Goal: Information Seeking & Learning: Find specific page/section

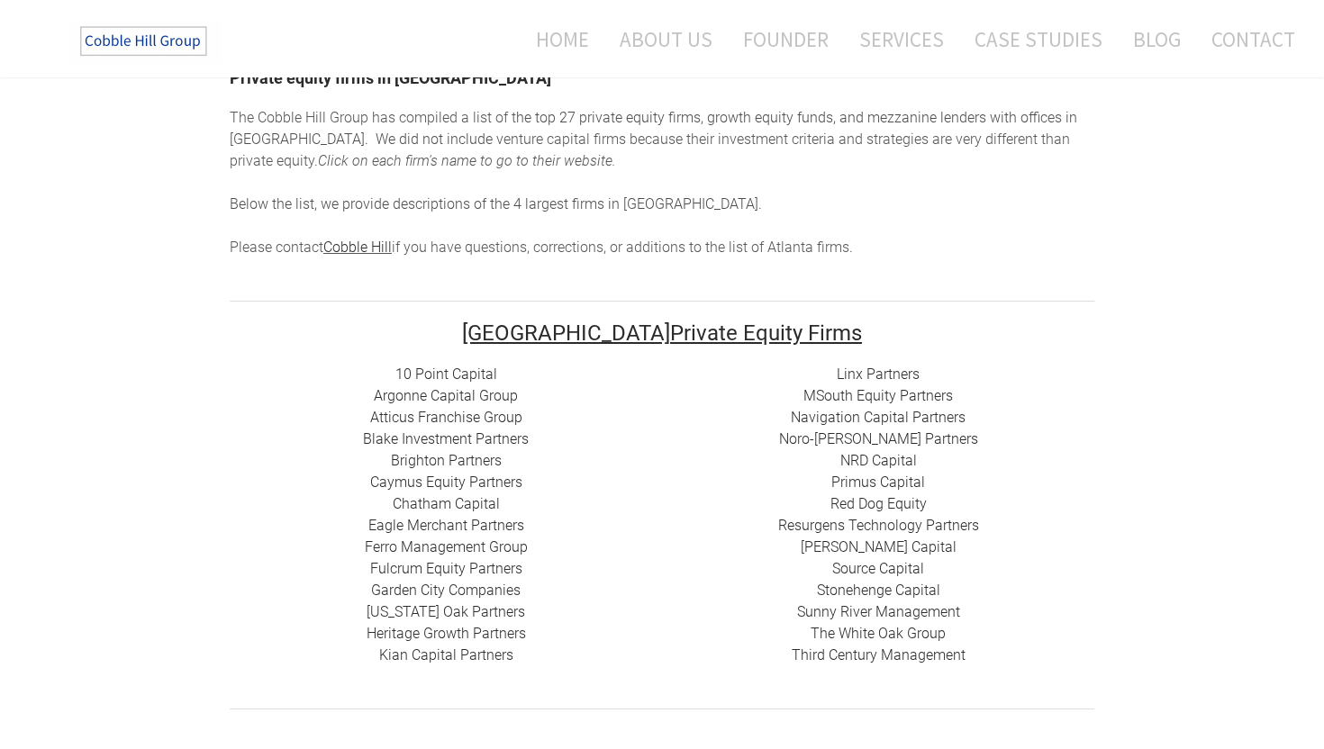
click at [450, 375] on link "10 Point Capital" at bounding box center [446, 374] width 102 height 17
click at [476, 395] on link "Argonne Capital Group" at bounding box center [446, 395] width 144 height 17
click at [457, 421] on link "Atticus Franchise Group" at bounding box center [446, 417] width 152 height 17
click at [459, 439] on link "Blake Investment Partners" at bounding box center [446, 438] width 166 height 17
click at [459, 463] on link "Brighton Partners" at bounding box center [446, 460] width 111 height 17
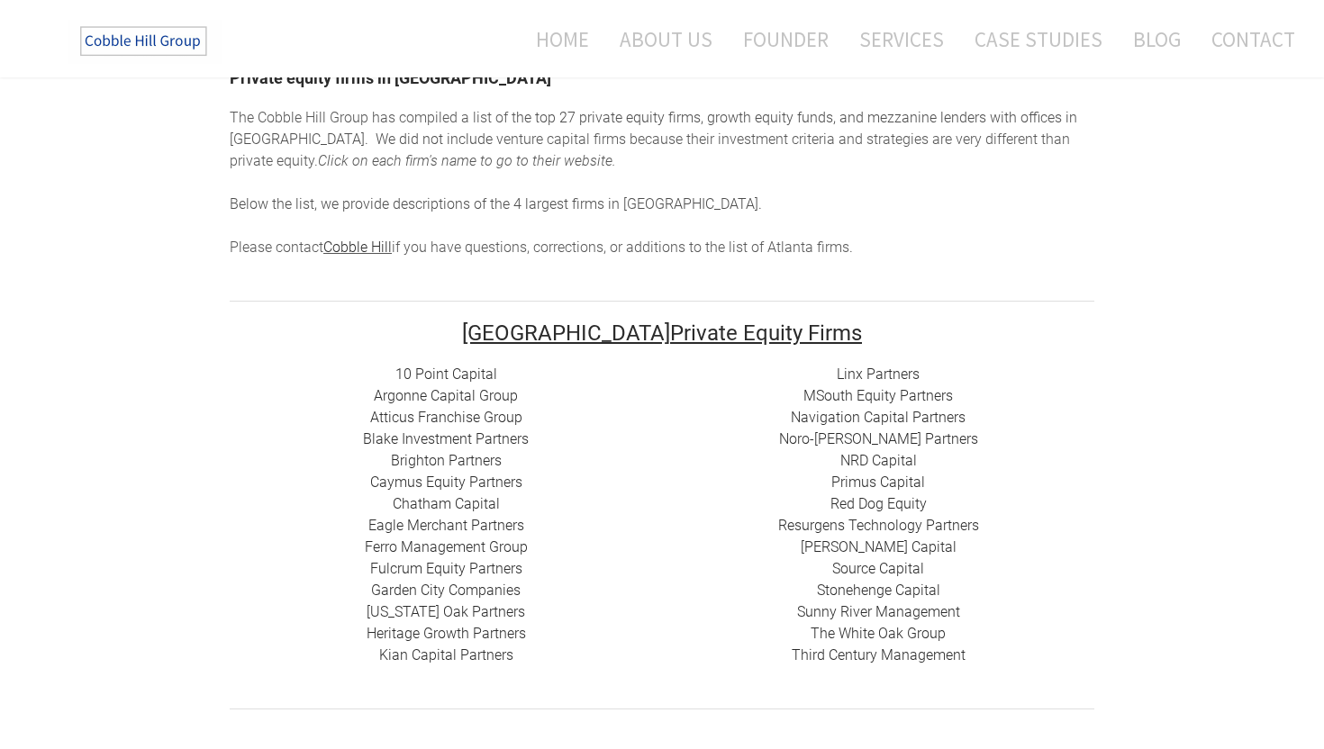
click at [461, 480] on link "Caymus Equity Partners" at bounding box center [446, 482] width 152 height 17
click at [486, 503] on link "Chatham Capital" at bounding box center [446, 503] width 107 height 17
click at [486, 522] on link "Eagle Merchant Partners" at bounding box center [446, 525] width 156 height 17
click at [485, 543] on link "Ferro Management Group" at bounding box center [446, 547] width 163 height 17
click at [485, 570] on link "Fulcrum Equity Partners​​" at bounding box center [446, 568] width 152 height 17
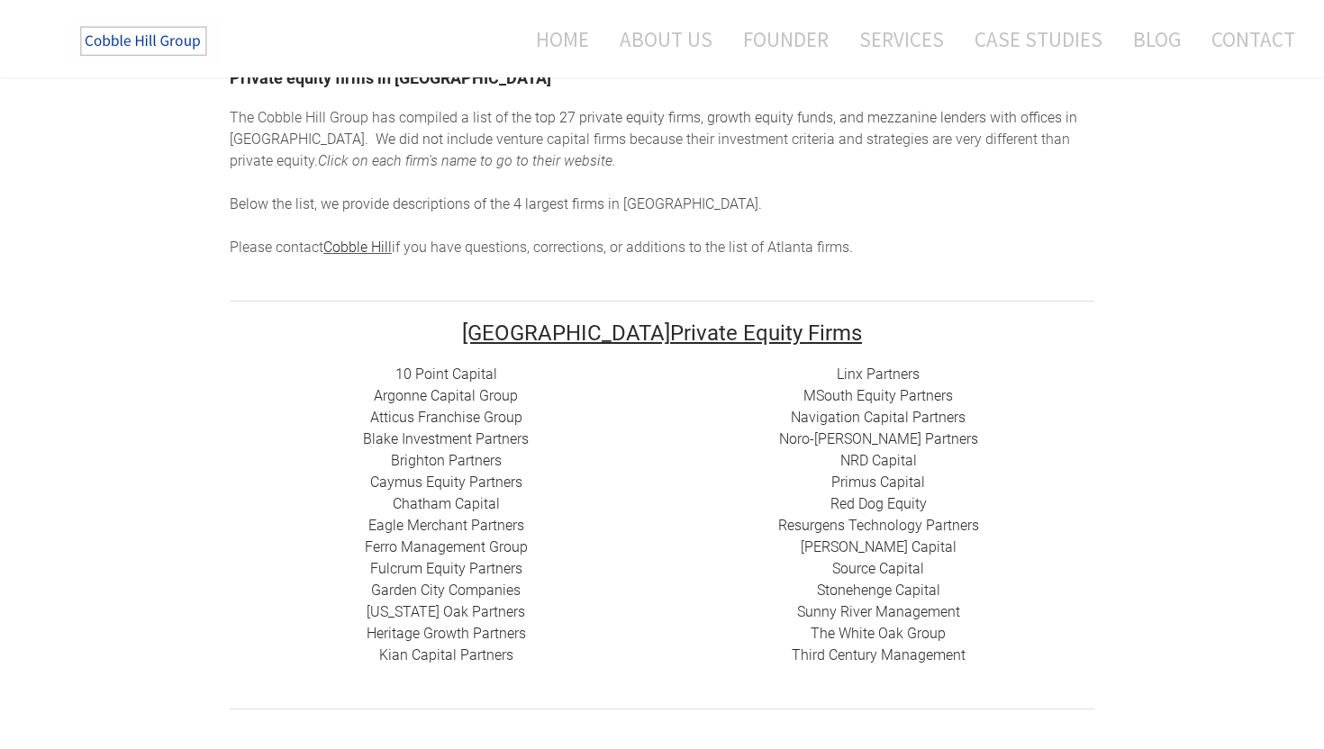
click at [493, 588] on link "Garden City Companies" at bounding box center [445, 590] width 149 height 17
click at [492, 613] on link "[US_STATE] Oak Partners" at bounding box center [446, 611] width 159 height 17
click at [495, 640] on link "Heritage Growth Partners" at bounding box center [446, 633] width 159 height 17
click at [494, 662] on link "​Kian Capital Partners" at bounding box center [446, 655] width 134 height 17
click at [900, 378] on link "Linx Partners" at bounding box center [878, 374] width 83 height 17
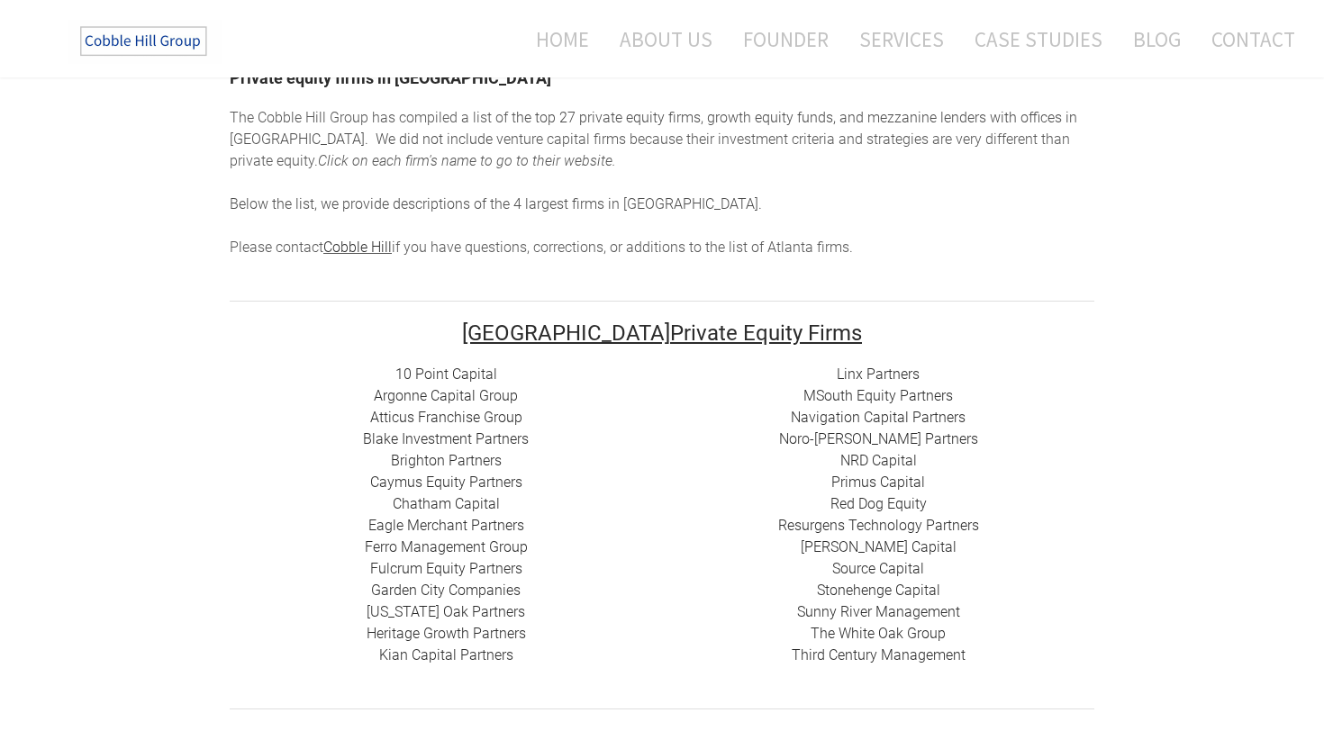
click at [899, 397] on link "MSouth Equity Partners" at bounding box center [877, 395] width 149 height 17
click at [899, 418] on link "Navigation Capital Partners" at bounding box center [878, 417] width 175 height 17
click at [899, 439] on link "Noro-[PERSON_NAME] Partners" at bounding box center [878, 438] width 199 height 17
click at [892, 462] on link "NRD Capital" at bounding box center [878, 460] width 77 height 17
click at [897, 503] on link "Red Dog Equity" at bounding box center [878, 503] width 96 height 17
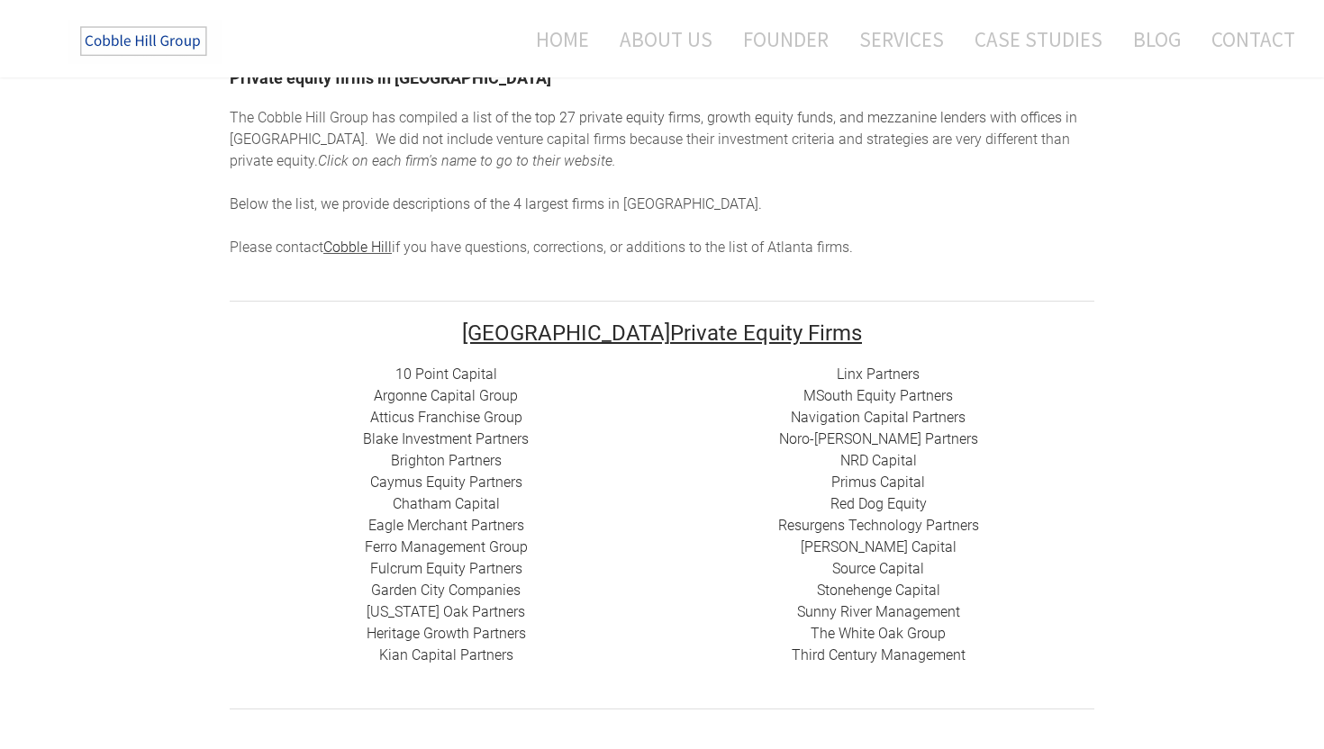
click at [901, 522] on link "​ Resurgens Technology Partners" at bounding box center [878, 525] width 201 height 17
click at [893, 544] on link "[PERSON_NAME] Capital" at bounding box center [879, 547] width 156 height 17
click at [893, 563] on link "Source Capital" at bounding box center [878, 568] width 92 height 17
click at [894, 588] on link "Stonehenge Capital" at bounding box center [878, 590] width 123 height 17
click at [898, 609] on link "Sunny River Management" at bounding box center [878, 611] width 163 height 17
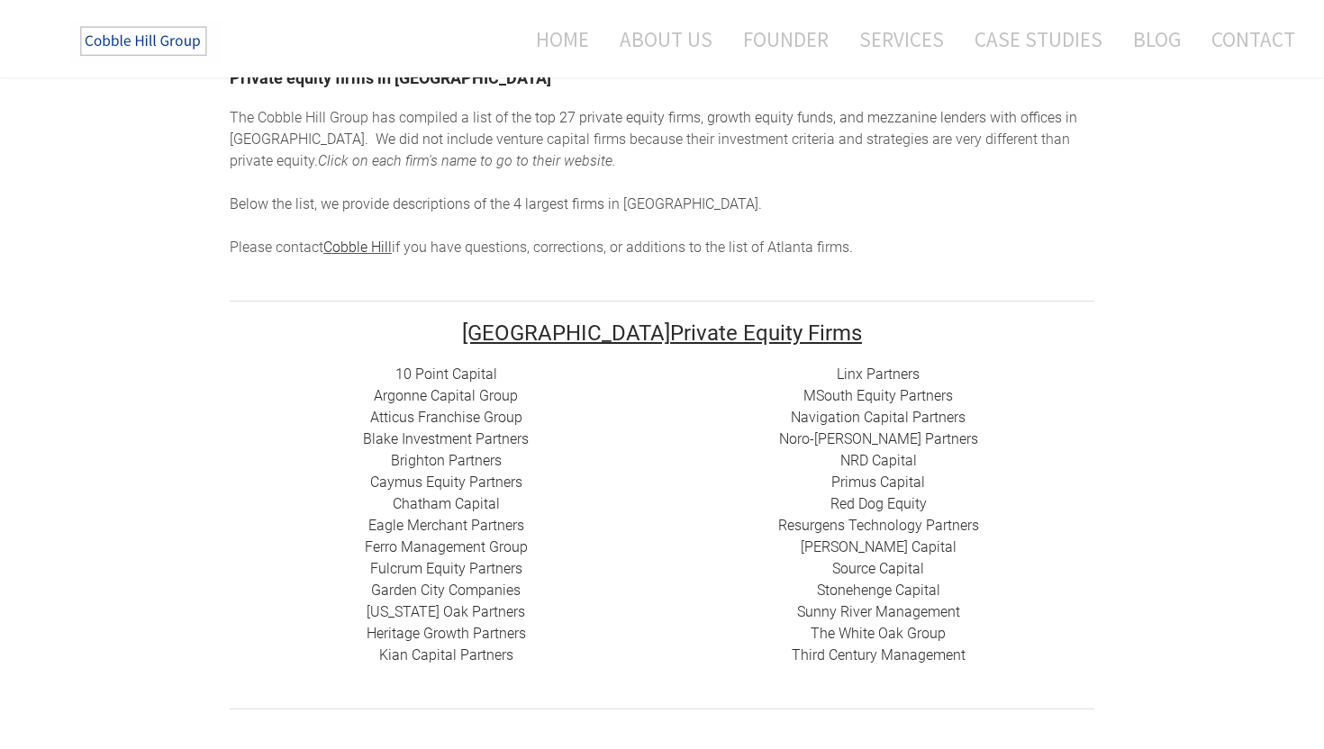
click at [897, 632] on link "The White Oak Group" at bounding box center [878, 633] width 135 height 17
click at [897, 652] on link "Third Century Management" at bounding box center [879, 655] width 174 height 17
